Goal: Task Accomplishment & Management: Manage account settings

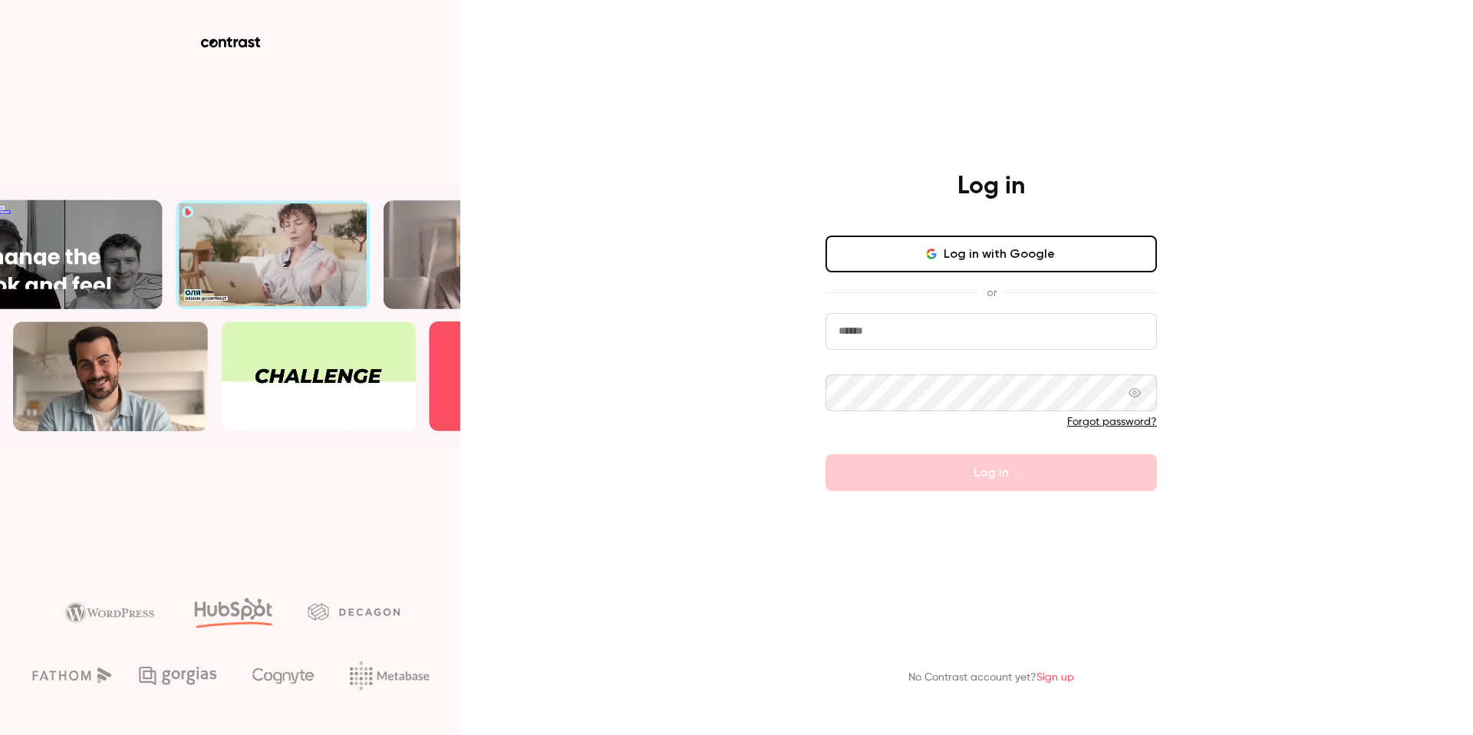
click at [1054, 259] on button "Log in with Google" at bounding box center [992, 254] width 332 height 37
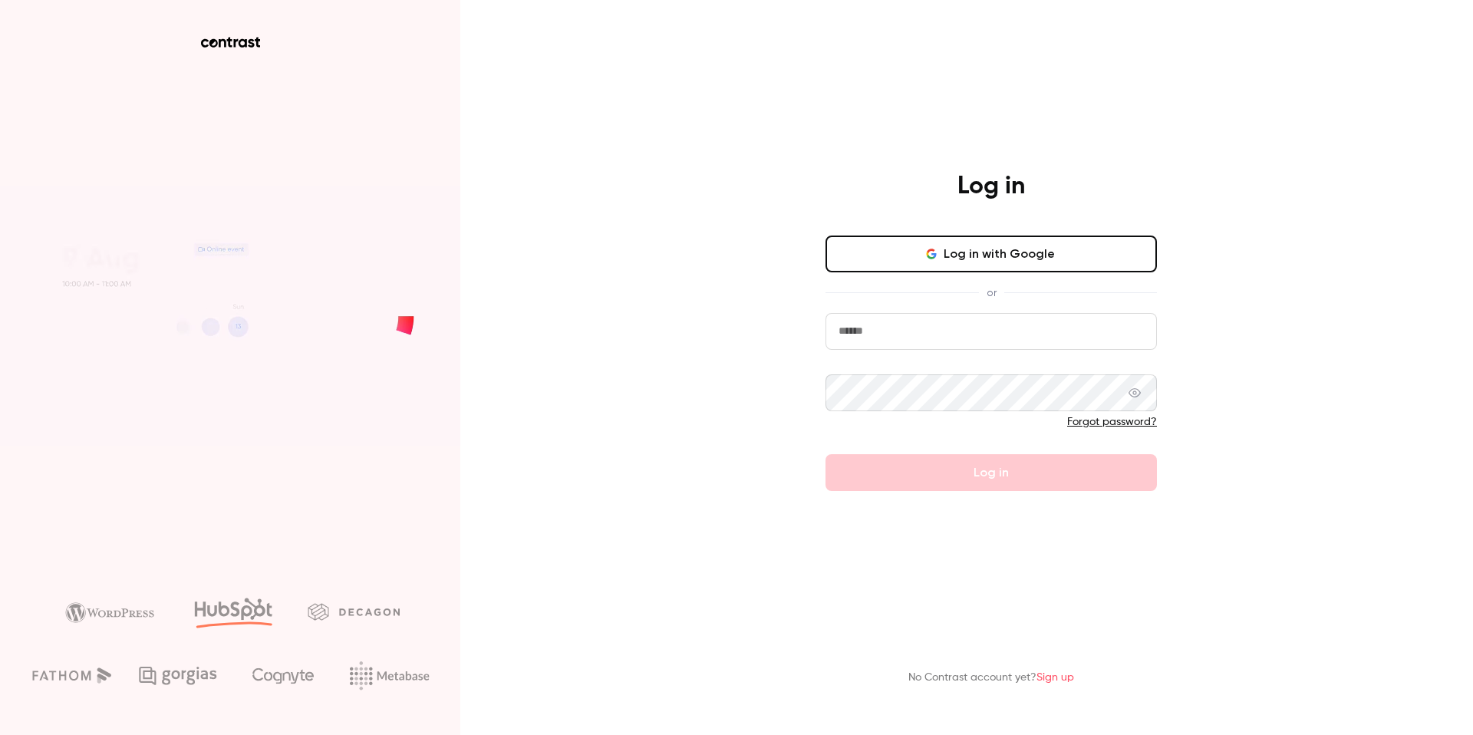
click at [1023, 249] on button "Log in with Google" at bounding box center [992, 254] width 332 height 37
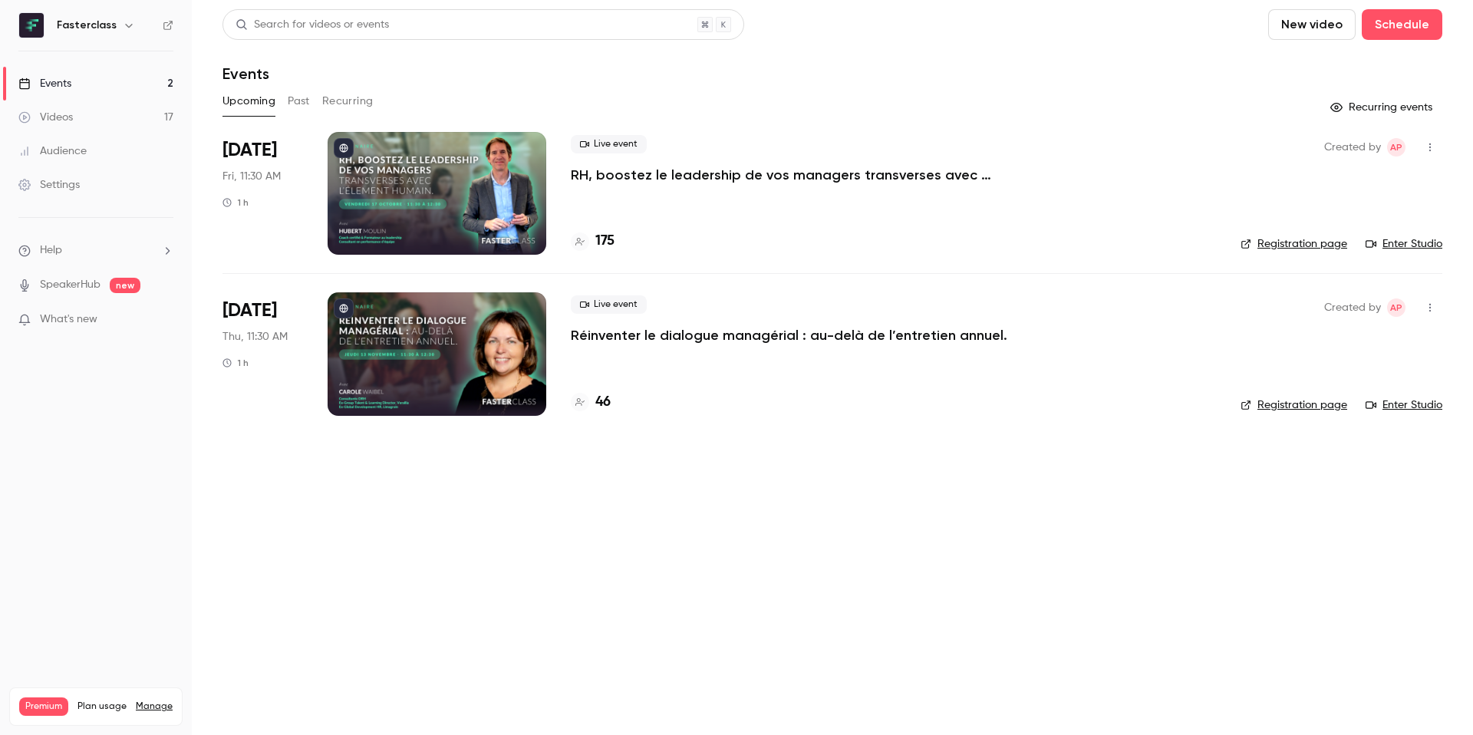
click at [434, 203] on div at bounding box center [437, 193] width 219 height 123
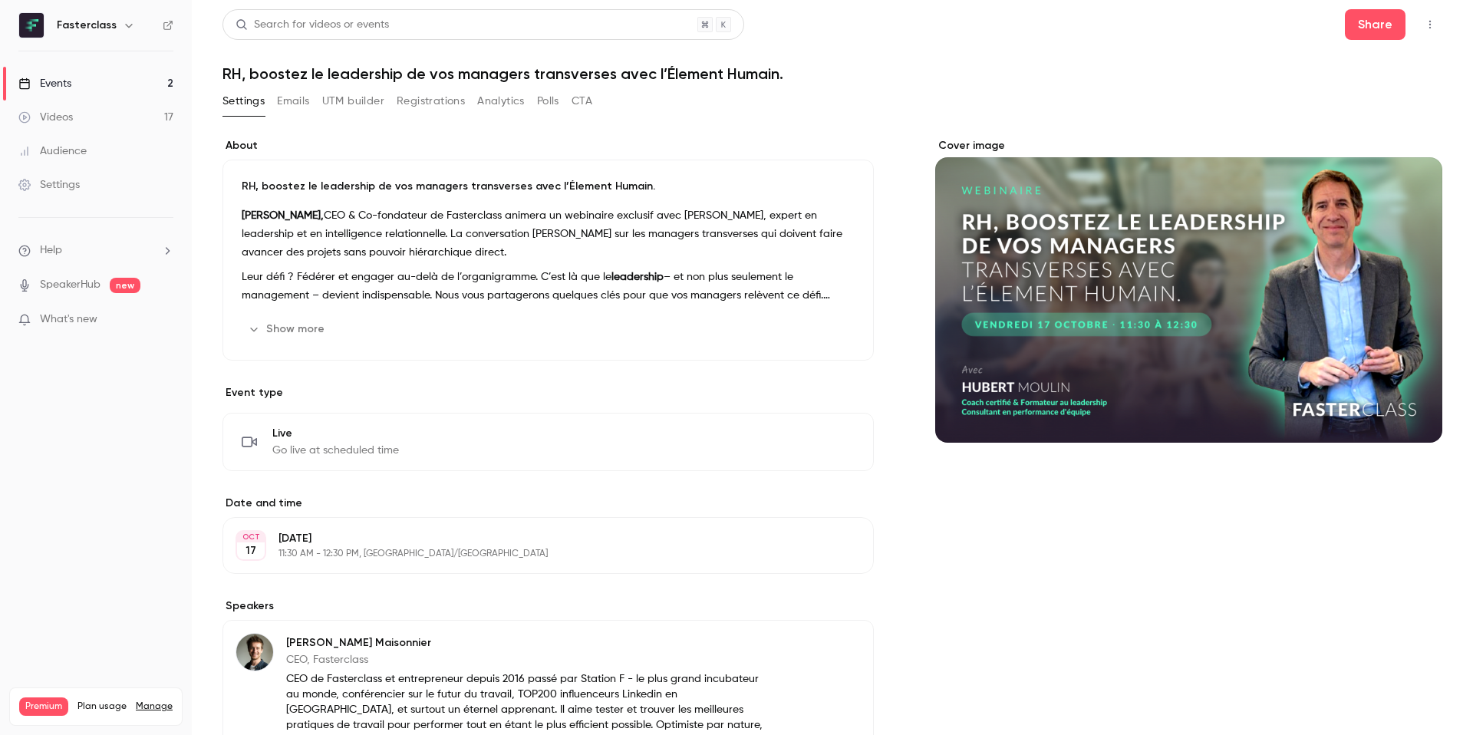
click at [435, 102] on button "Registrations" at bounding box center [431, 101] width 68 height 25
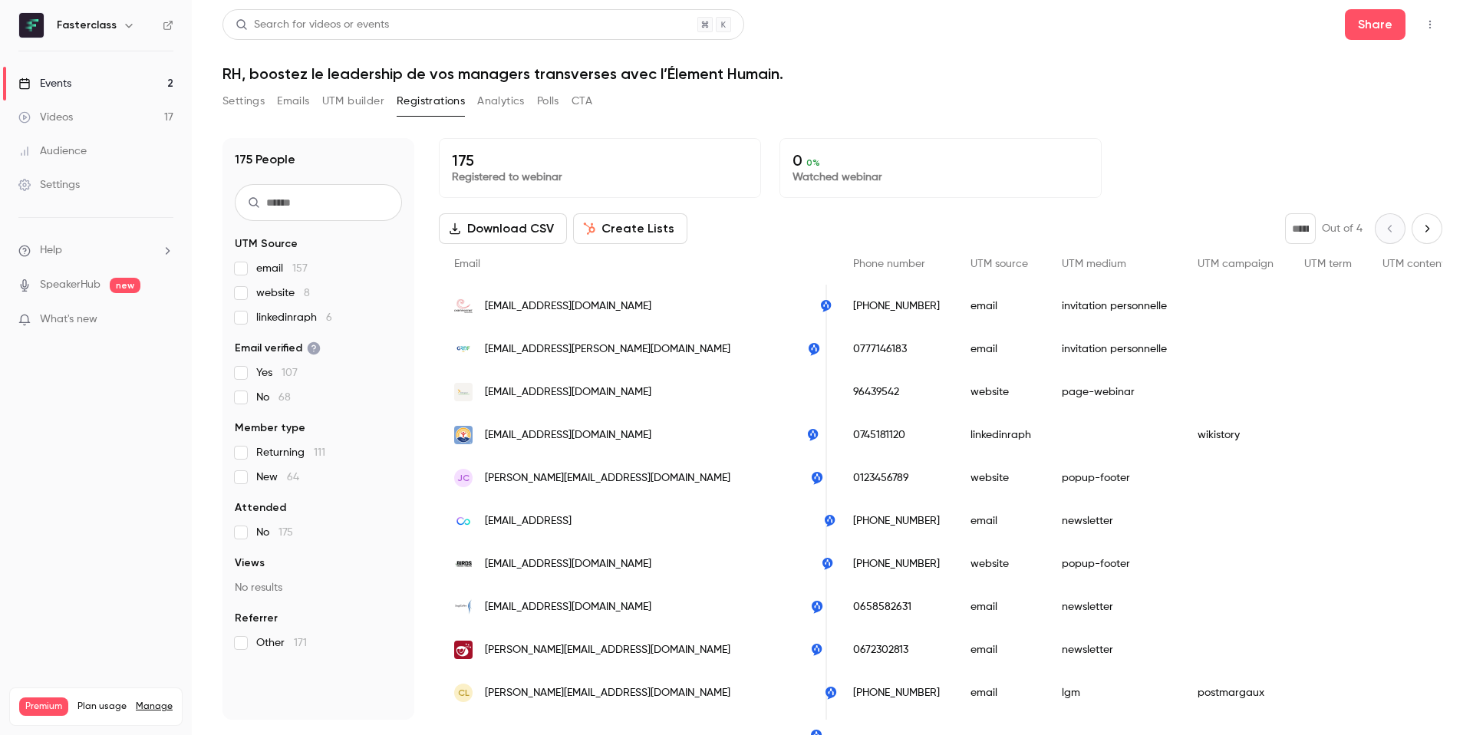
click at [274, 474] on span "New 64" at bounding box center [277, 477] width 43 height 15
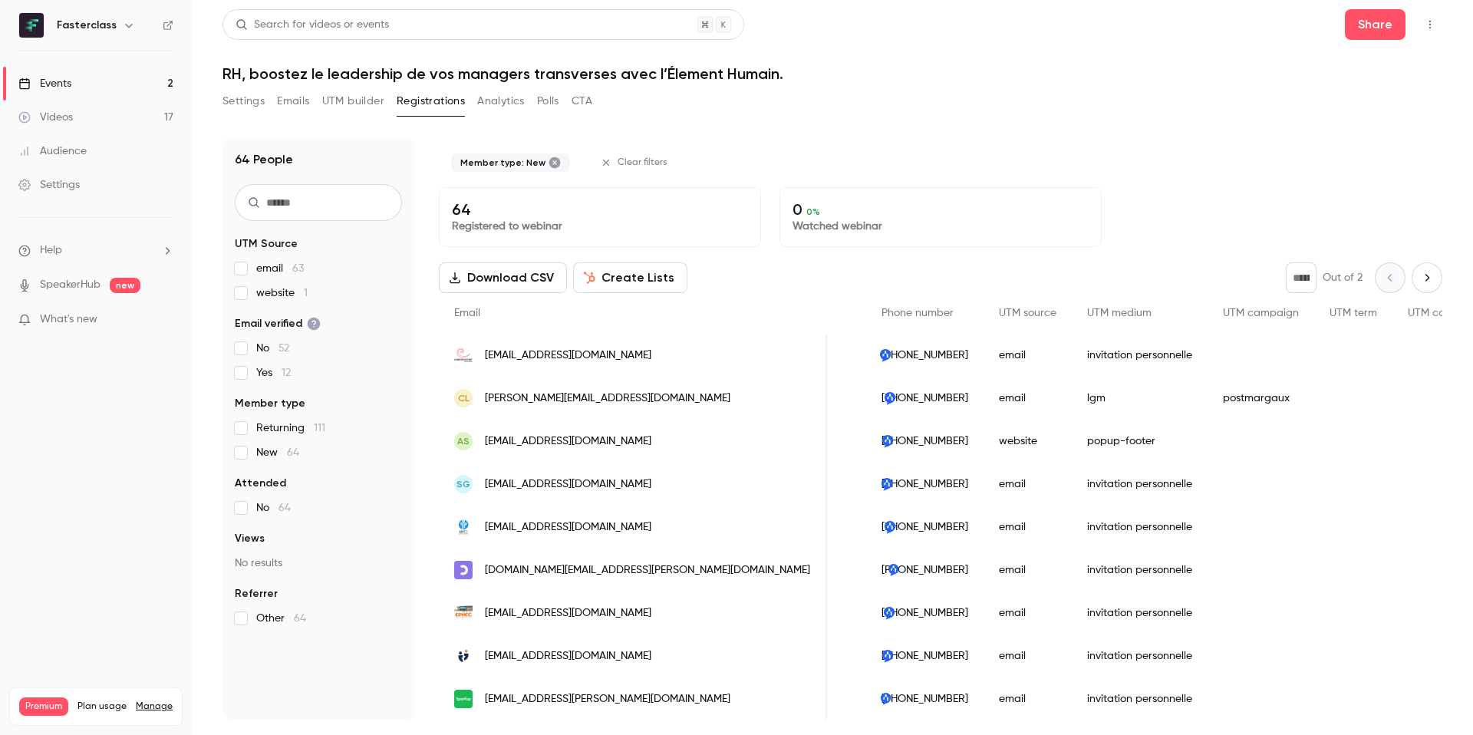
click at [276, 476] on span "Attended" at bounding box center [260, 483] width 51 height 15
